Goal: Information Seeking & Learning: Learn about a topic

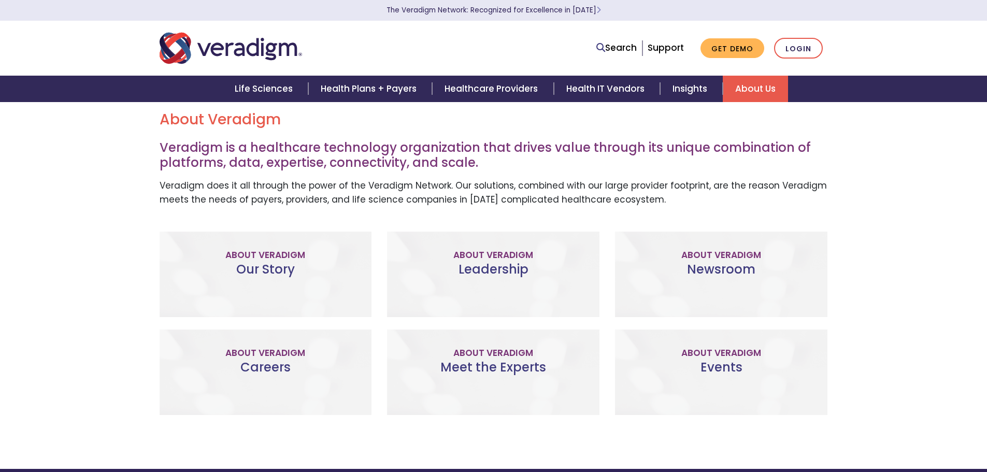
scroll to position [259, 0]
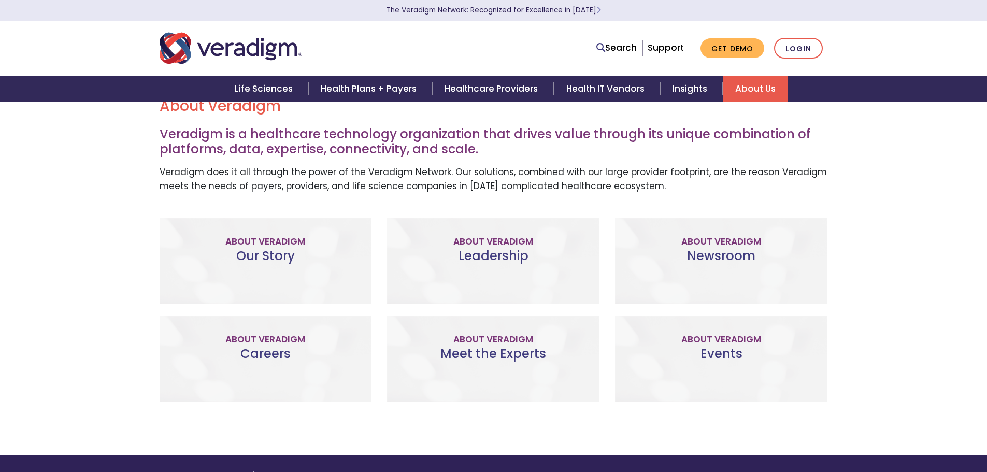
click at [712, 299] on link "Visit Our Newsroom" at bounding box center [720, 293] width 127 height 24
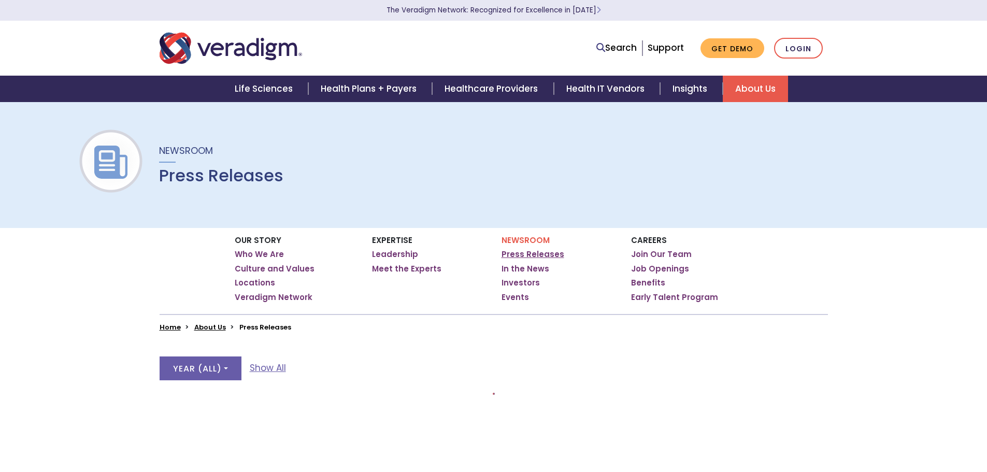
click at [548, 253] on link "Press Releases" at bounding box center [533, 254] width 63 height 10
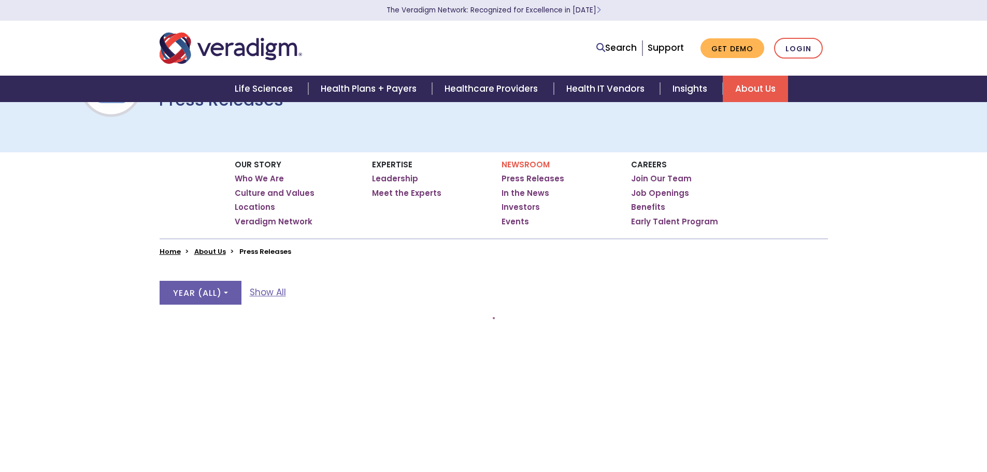
scroll to position [207, 0]
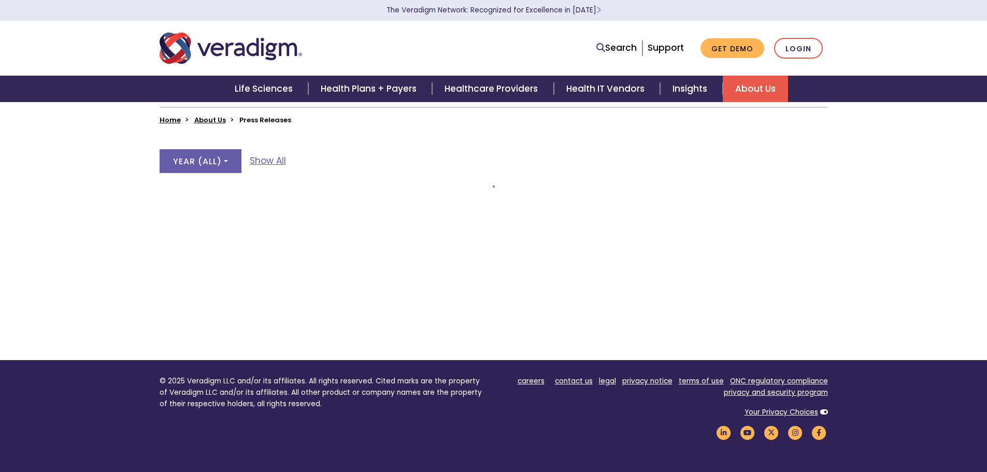
click at [298, 163] on div "Year ( All ) All Show All" at bounding box center [494, 167] width 668 height 36
click at [276, 163] on link "Show All" at bounding box center [268, 161] width 36 height 14
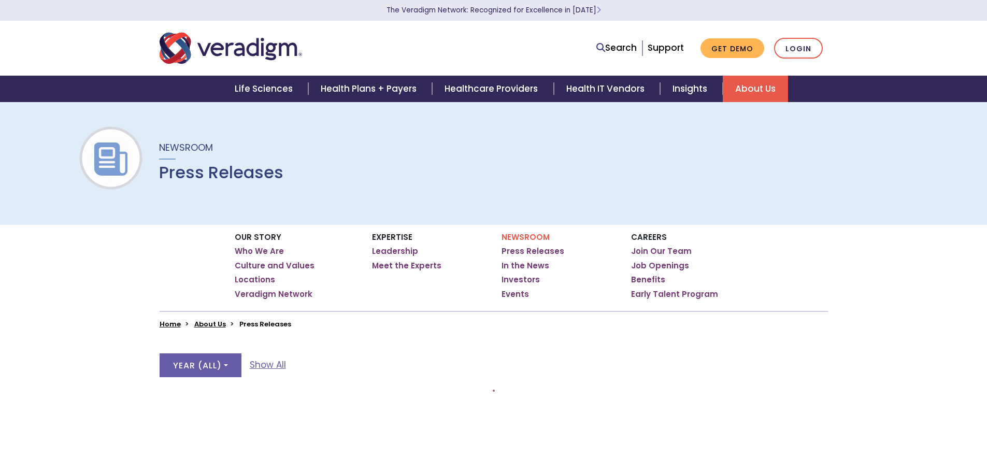
scroll to position [207, 0]
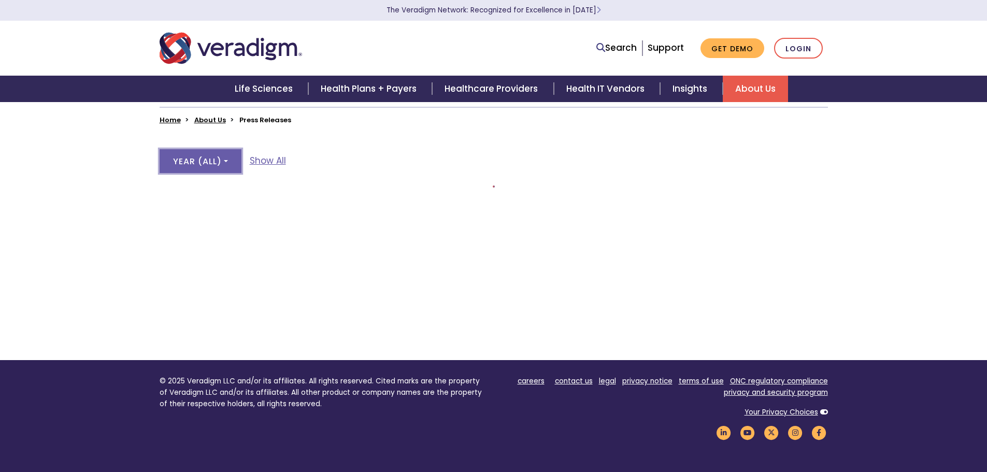
click at [233, 169] on button "Year ( All )" at bounding box center [201, 161] width 82 height 24
click at [370, 154] on div "Year ( All ) All Show All" at bounding box center [494, 167] width 668 height 36
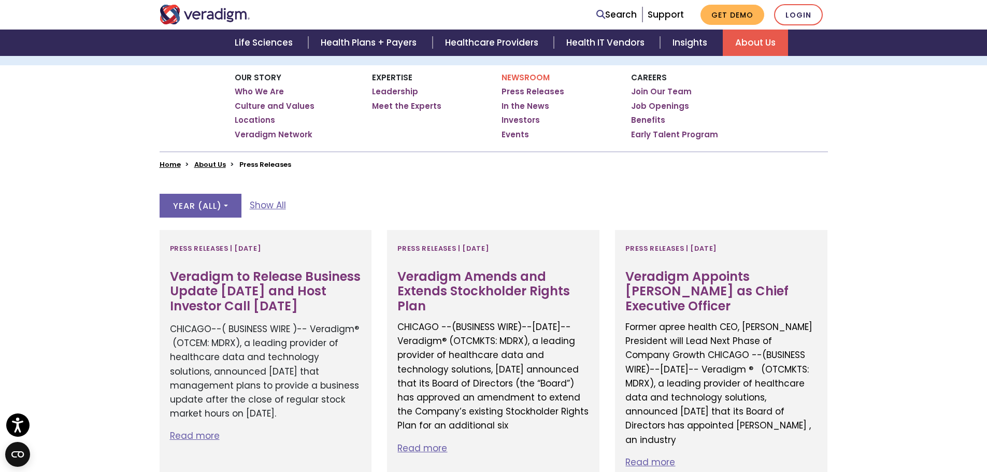
scroll to position [259, 0]
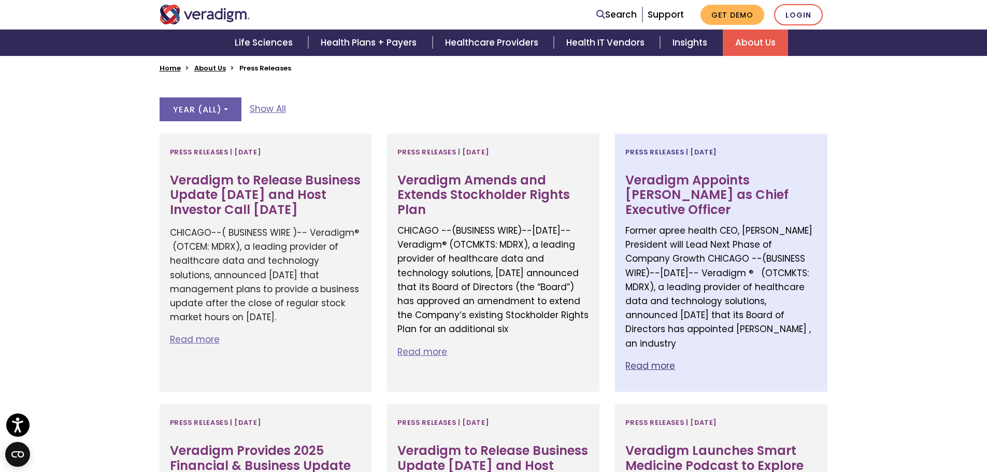
click at [670, 182] on h3 "Veradigm Appoints Don Trigg as Chief Executive Officer" at bounding box center [721, 195] width 192 height 45
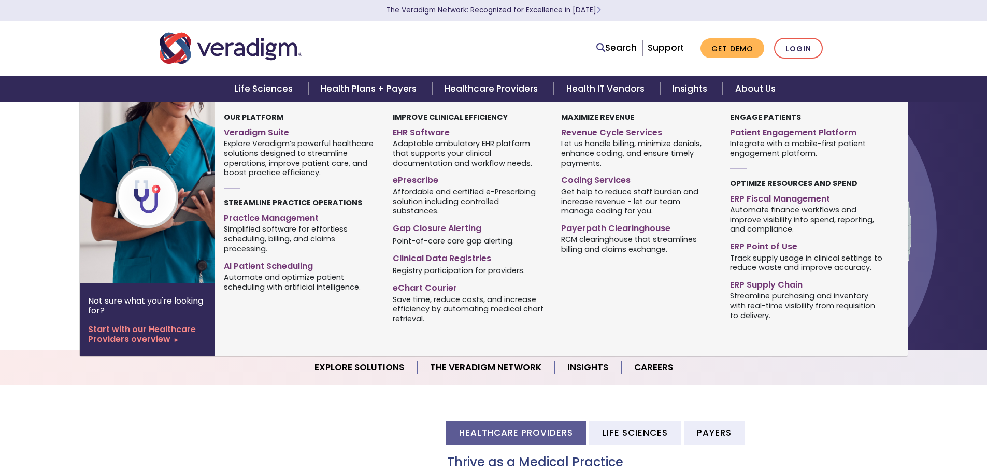
click at [602, 137] on link "Revenue Cycle Services" at bounding box center [637, 130] width 153 height 15
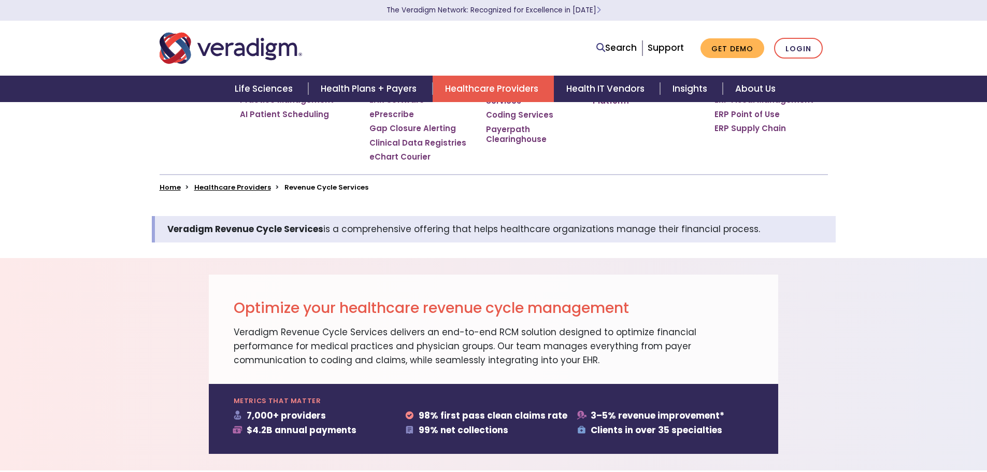
scroll to position [363, 0]
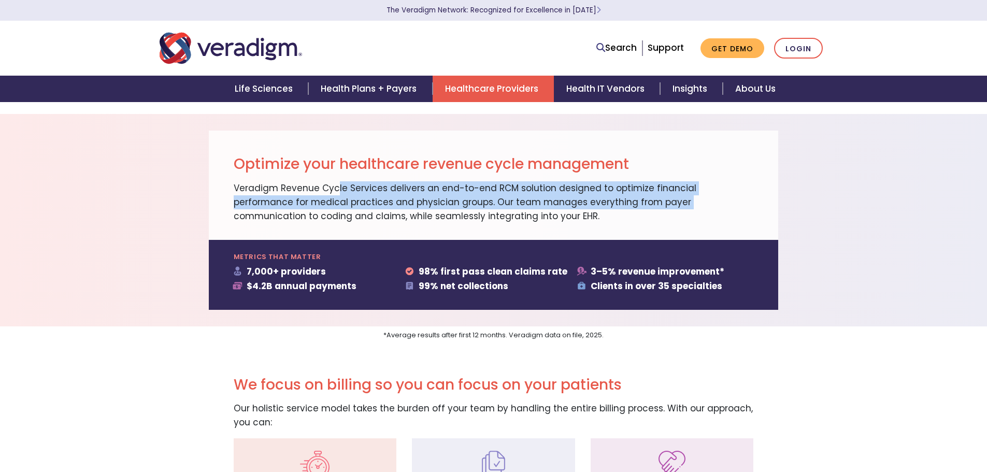
drag, startPoint x: 266, startPoint y: 191, endPoint x: 577, endPoint y: 206, distance: 311.8
click at [577, 206] on p "Veradigm Revenue Cycle Services delivers an end-to-end RCM solution designed to…" at bounding box center [494, 202] width 520 height 42
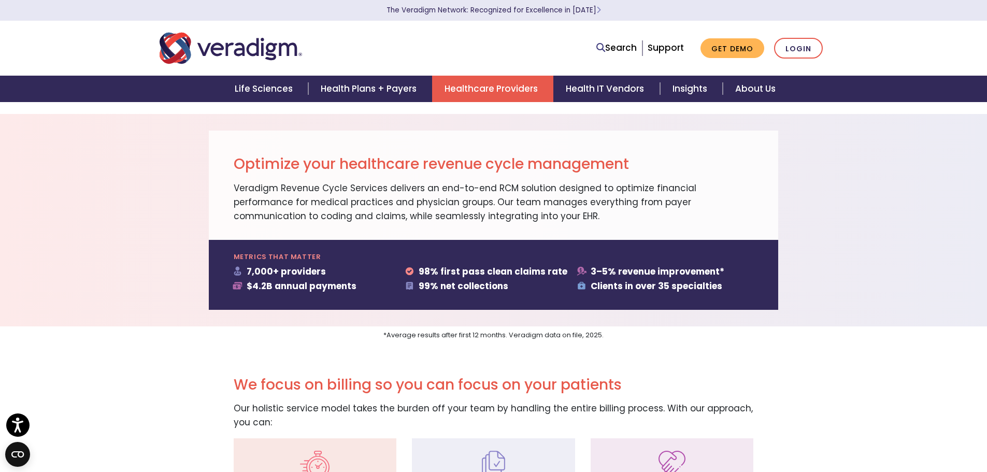
drag, startPoint x: 751, startPoint y: 88, endPoint x: 322, endPoint y: 47, distance: 430.9
click at [322, 47] on div at bounding box center [294, 48] width 285 height 34
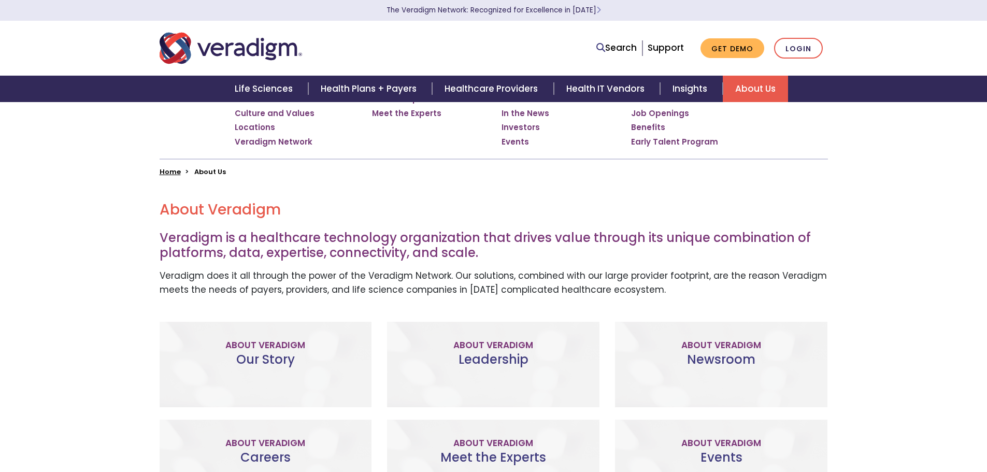
scroll to position [207, 0]
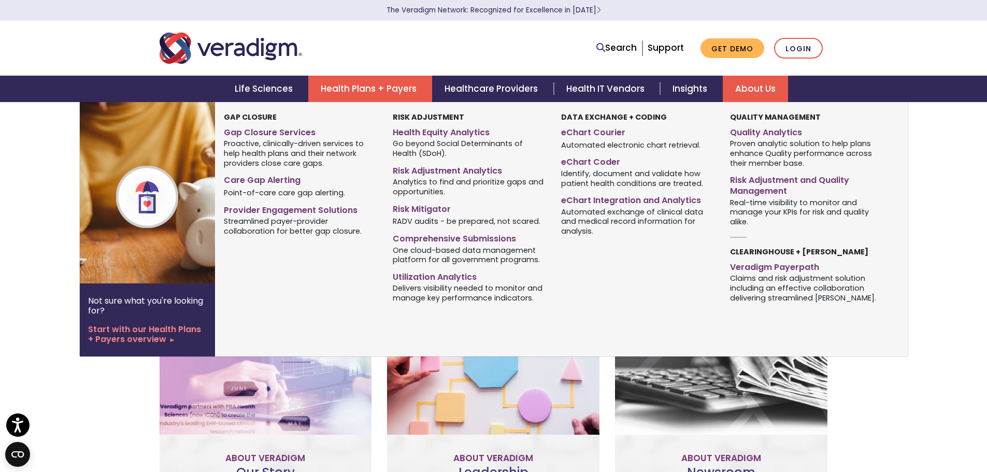
click at [339, 90] on link "Health Plans + Payers" at bounding box center [370, 89] width 124 height 26
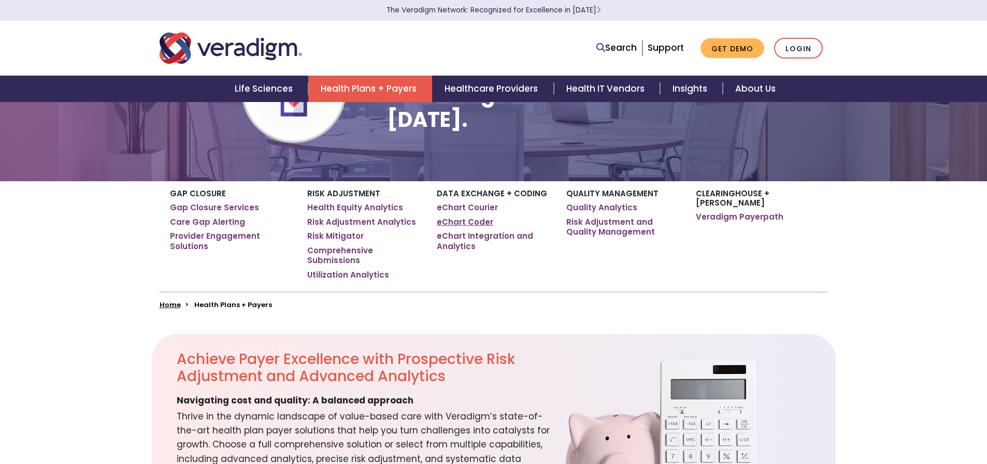
scroll to position [104, 0]
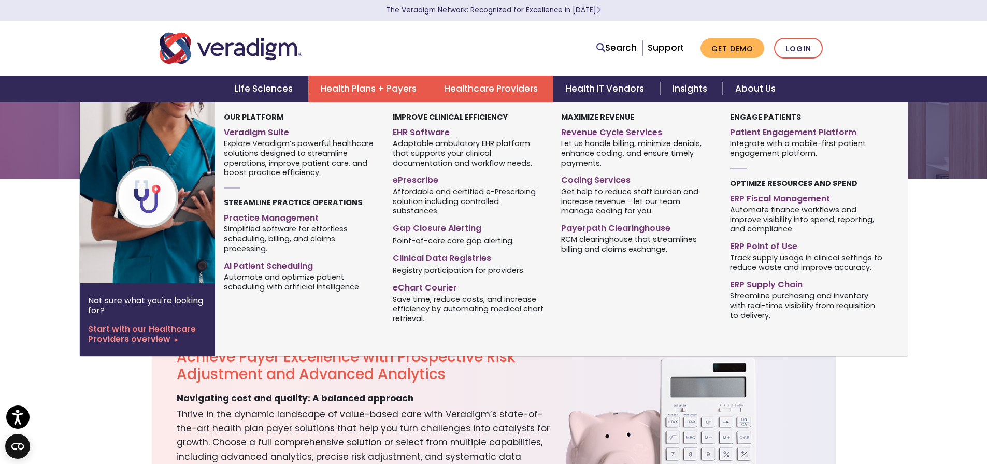
click at [569, 131] on link "Revenue Cycle Services" at bounding box center [637, 130] width 153 height 15
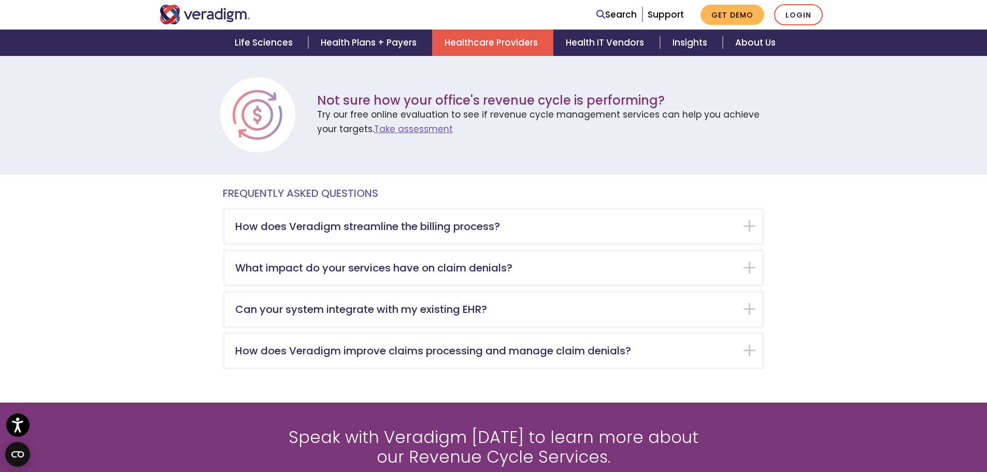
scroll to position [1710, 0]
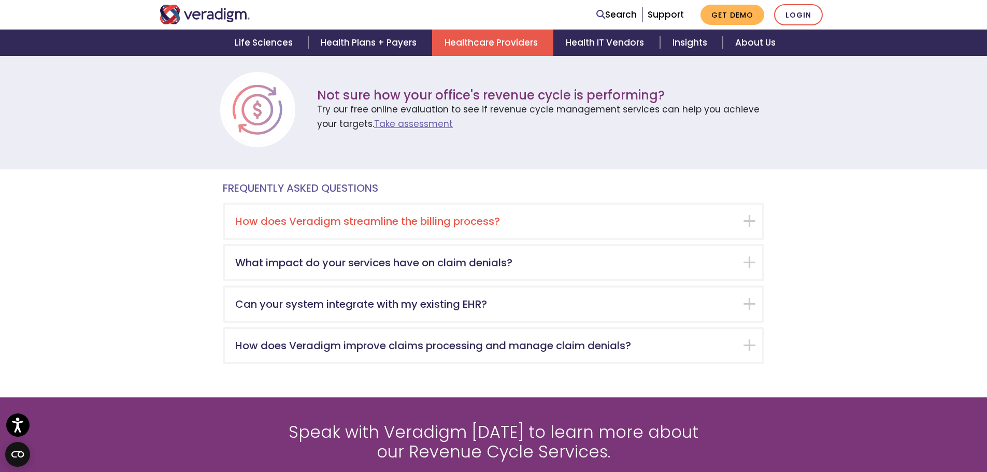
click at [334, 215] on h5 "How does Veradigm streamline the billing process?" at bounding box center [485, 221] width 501 height 12
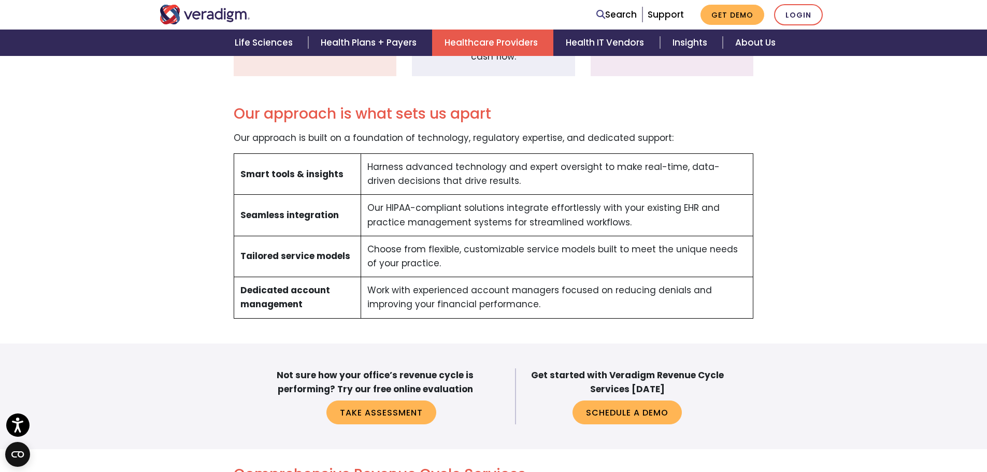
scroll to position [889, 0]
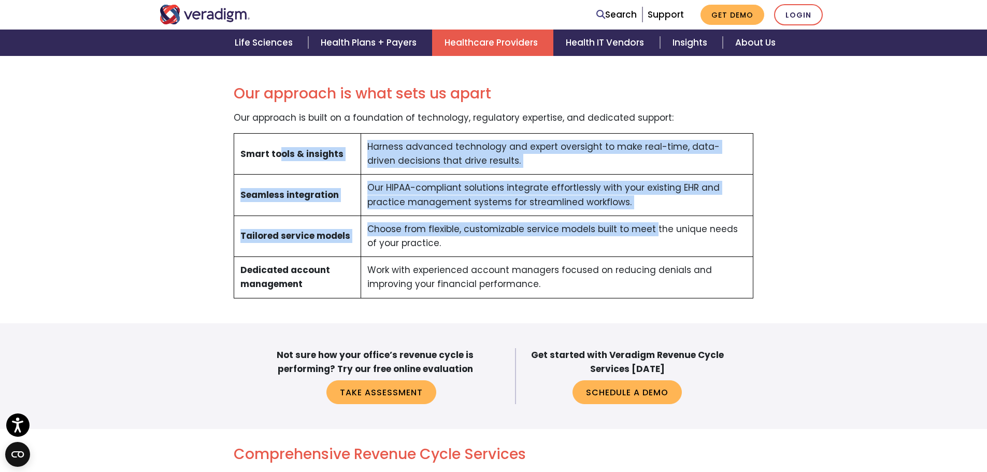
drag, startPoint x: 281, startPoint y: 153, endPoint x: 602, endPoint y: 230, distance: 330.1
click at [601, 232] on tbody "Smart tools & insights Harness advanced technology and expert oversight to make…" at bounding box center [494, 216] width 520 height 165
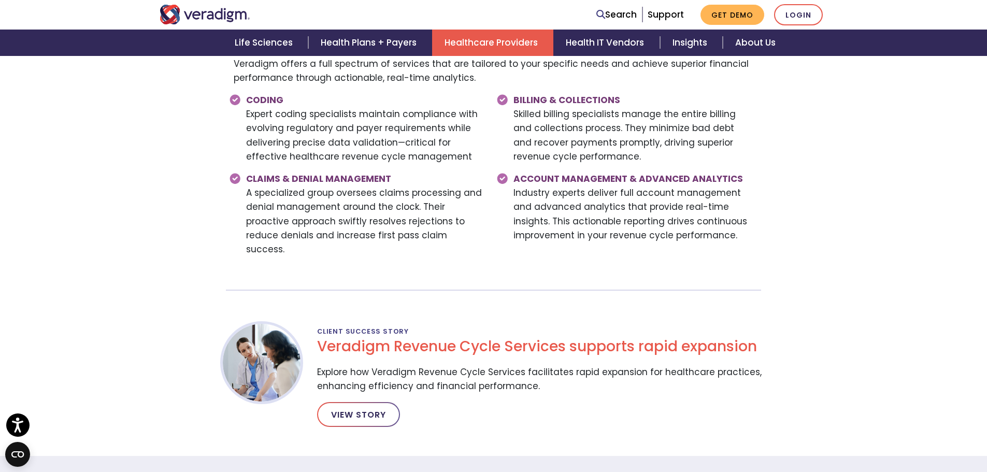
scroll to position [1200, 0]
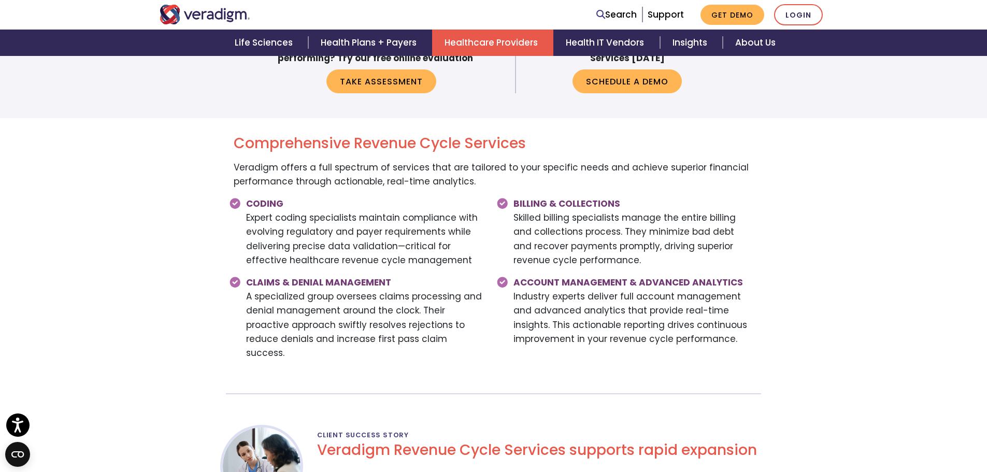
click at [507, 34] on link "Healthcare Providers" at bounding box center [492, 43] width 121 height 26
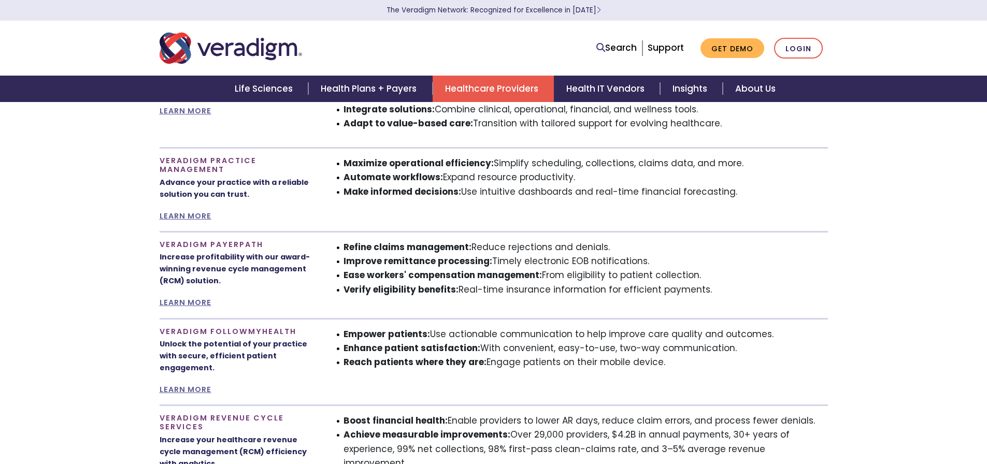
scroll to position [725, 0]
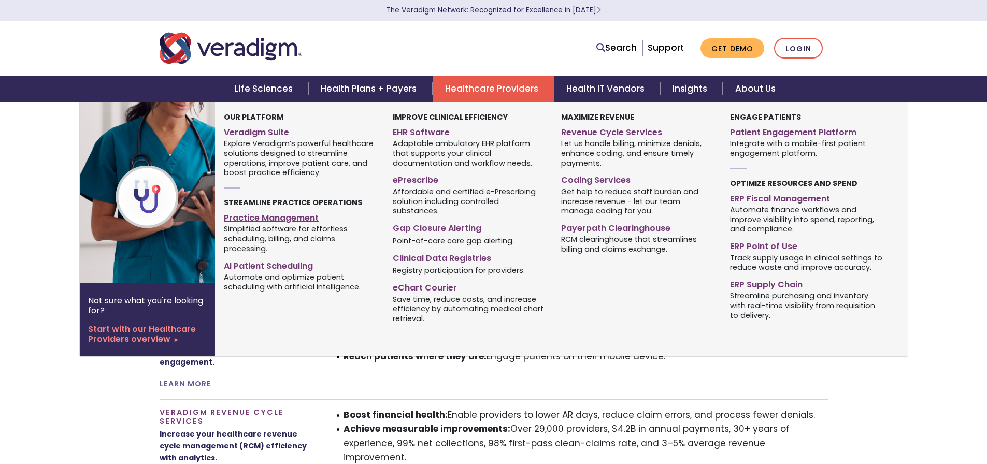
click at [294, 218] on link "Practice Management" at bounding box center [300, 216] width 153 height 15
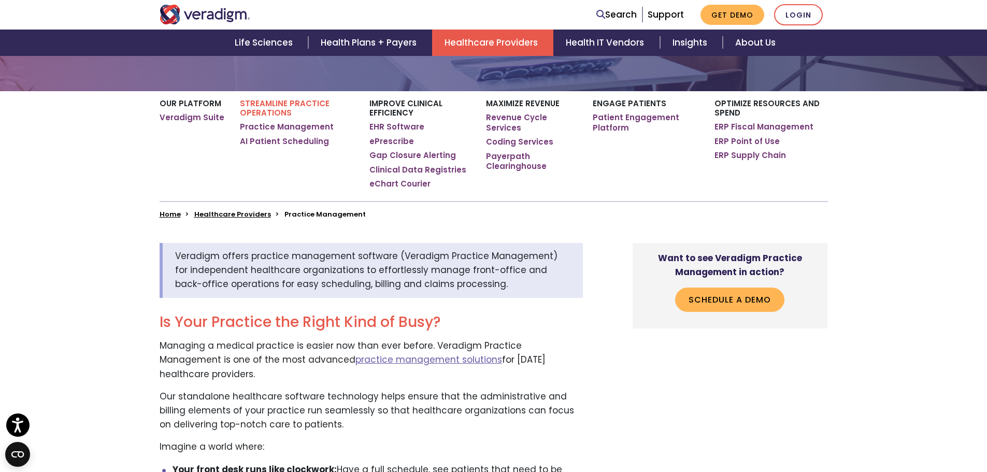
scroll to position [363, 0]
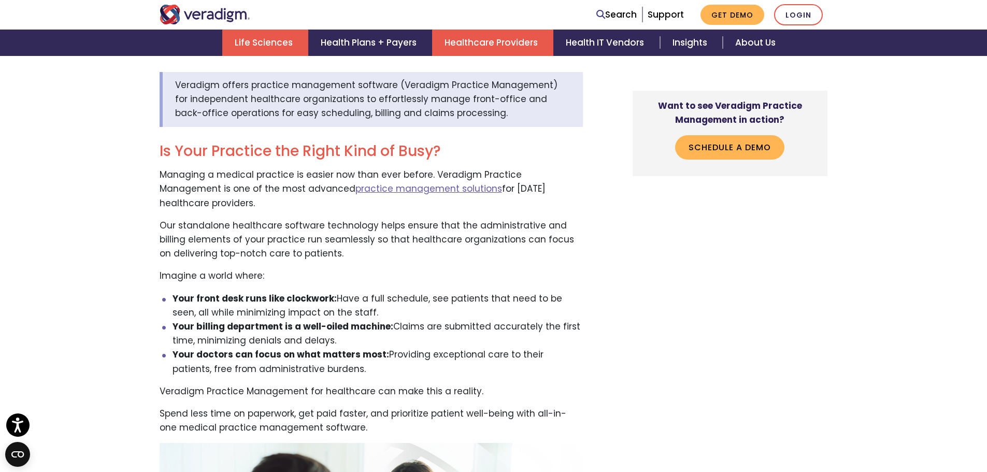
click at [289, 34] on link "Life Sciences" at bounding box center [265, 43] width 86 height 26
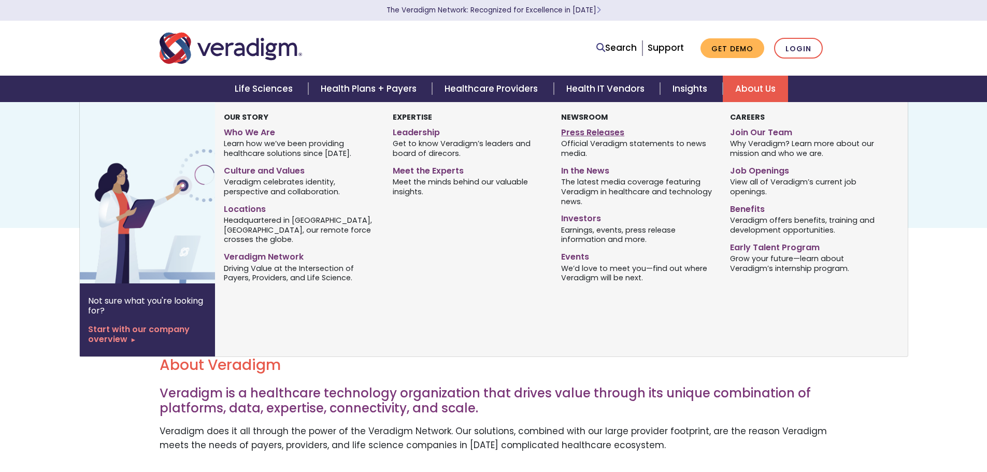
click at [607, 132] on link "Press Releases" at bounding box center [637, 130] width 153 height 15
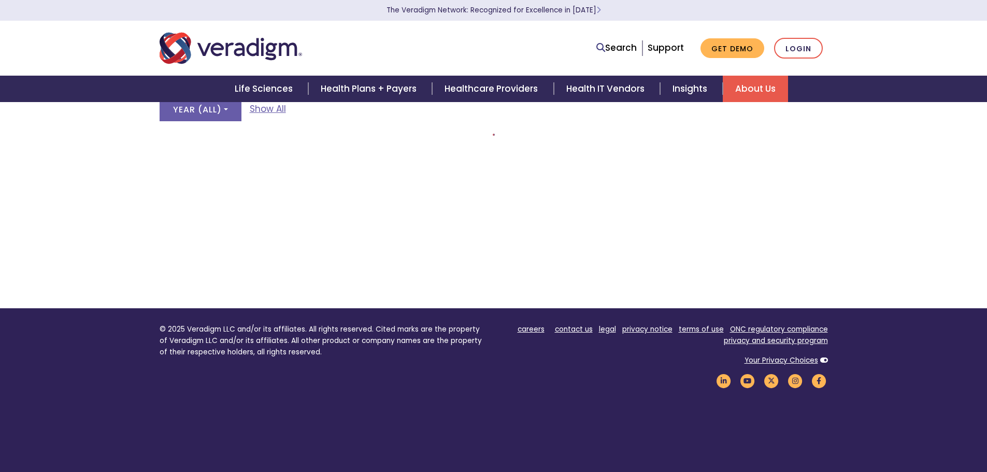
scroll to position [207, 0]
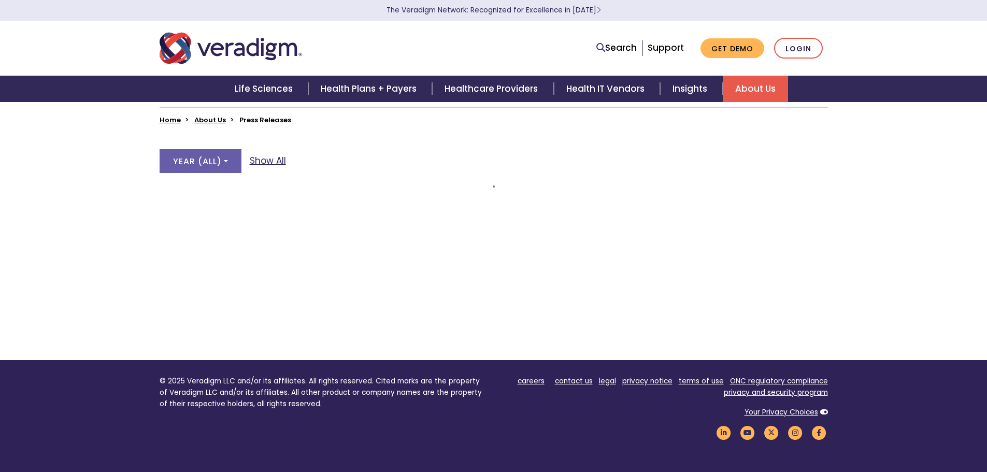
click at [263, 160] on link "Show All" at bounding box center [268, 161] width 36 height 14
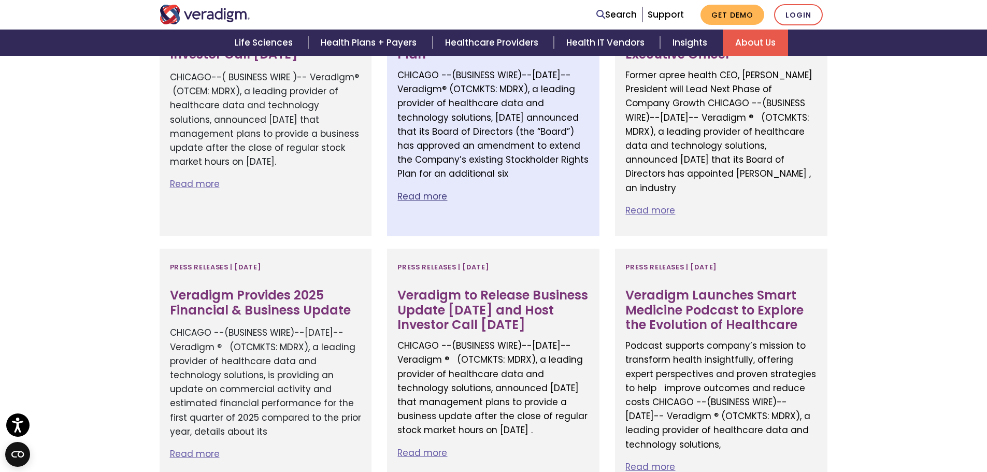
scroll to position [363, 0]
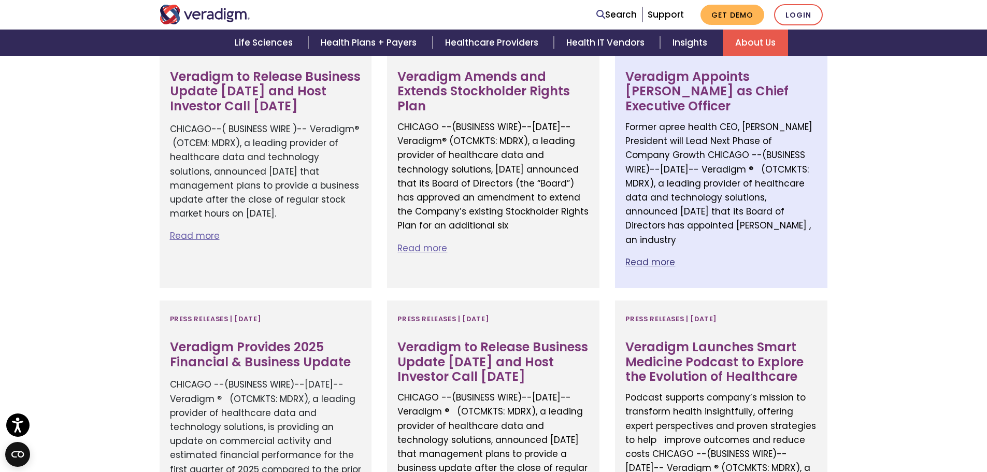
drag, startPoint x: 765, startPoint y: 85, endPoint x: 748, endPoint y: 87, distance: 17.2
click at [748, 87] on h3 "Veradigm Appoints [PERSON_NAME] as Chief Executive Officer" at bounding box center [721, 91] width 192 height 45
